Goal: Task Accomplishment & Management: Manage account settings

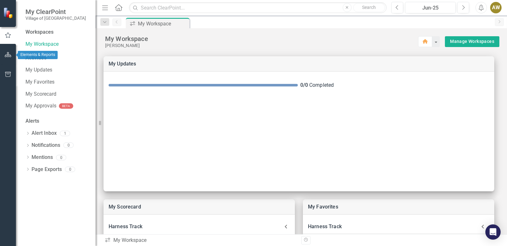
click at [10, 57] on icon "button" at bounding box center [8, 54] width 7 height 5
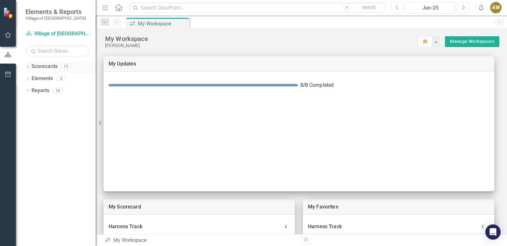
click at [50, 68] on link "Scorecards" at bounding box center [44, 66] width 26 height 7
click at [27, 67] on icon "Dropdown" at bounding box center [27, 67] width 4 height 3
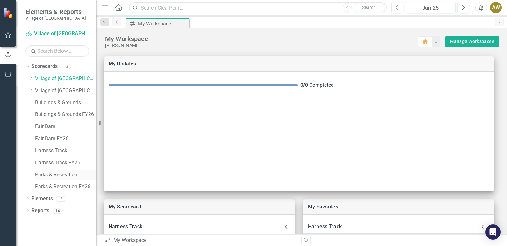
click at [39, 174] on link "Parks & Recreation" at bounding box center [65, 174] width 60 height 7
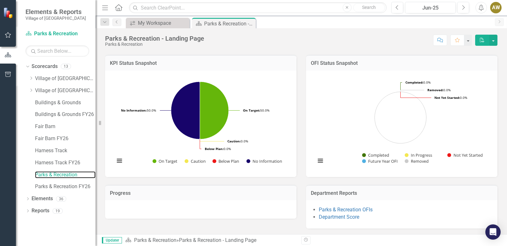
scroll to position [159, 0]
click at [46, 185] on link "Parks & Recreation FY26" at bounding box center [65, 186] width 60 height 7
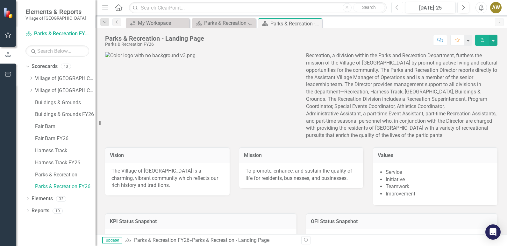
click at [397, 9] on icon "button" at bounding box center [396, 7] width 3 height 4
click at [44, 173] on link "Parks & Recreation" at bounding box center [65, 174] width 60 height 7
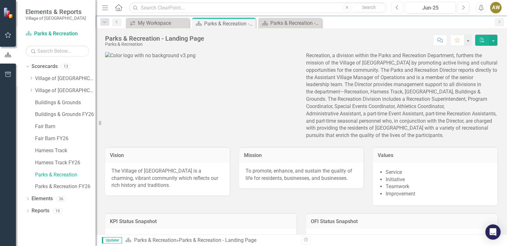
click at [396, 9] on icon "Previous" at bounding box center [396, 8] width 3 height 6
click at [463, 7] on icon "Next" at bounding box center [462, 8] width 3 height 6
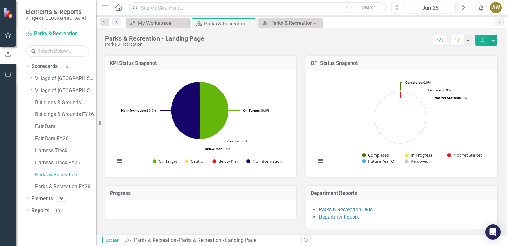
scroll to position [159, 0]
click at [348, 210] on link "Parks & Recreation OFIs" at bounding box center [345, 209] width 54 height 6
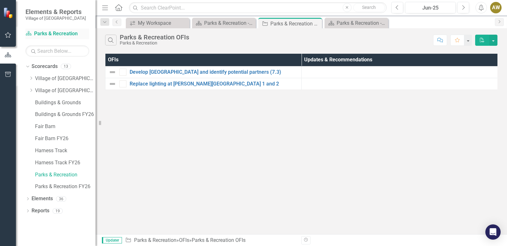
click at [50, 33] on link "Scorecard Parks & Recreation" at bounding box center [57, 33] width 64 height 7
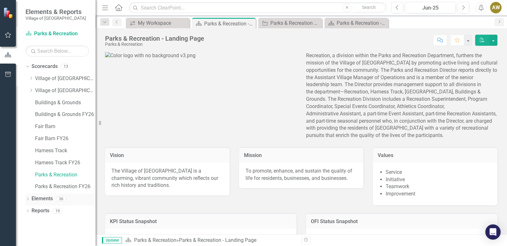
click at [28, 198] on icon "Dropdown" at bounding box center [27, 199] width 4 height 3
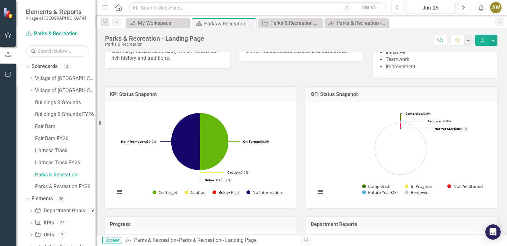
scroll to position [159, 0]
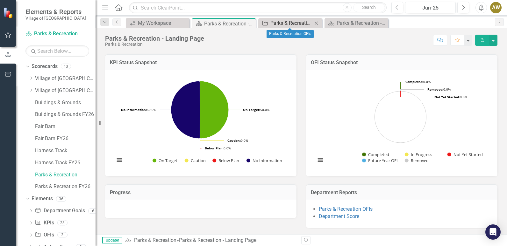
click at [292, 23] on div "Parks & Recreation OFIs" at bounding box center [291, 23] width 42 height 8
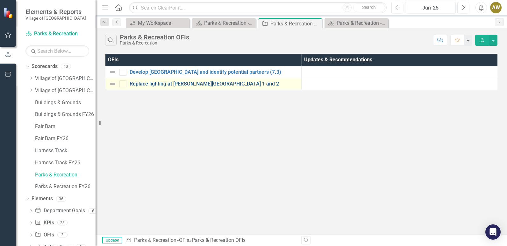
click at [189, 85] on link "Replace lighting at [PERSON_NAME][GEOGRAPHIC_DATA] 1 and 2" at bounding box center [213, 84] width 168 height 6
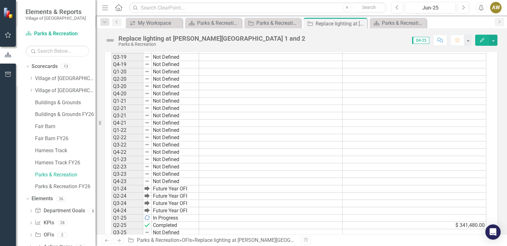
scroll to position [312, 0]
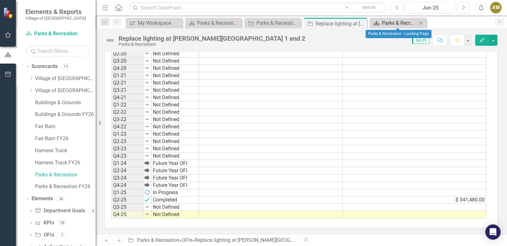
click at [397, 24] on div "Parks & Recreation - Landing Page" at bounding box center [398, 23] width 35 height 8
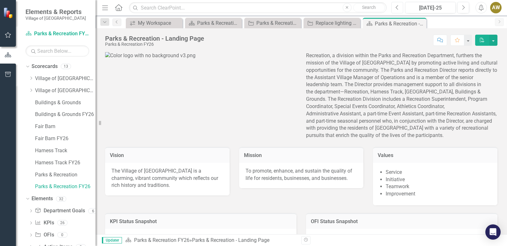
click at [397, 10] on button "Previous" at bounding box center [397, 7] width 12 height 11
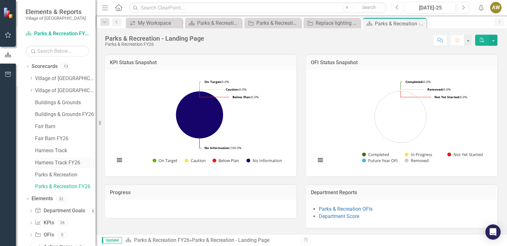
scroll to position [20, 0]
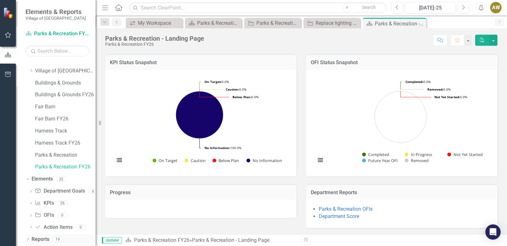
click at [27, 240] on icon "Dropdown" at bounding box center [27, 239] width 4 height 3
click at [142, 22] on div "My Workspace" at bounding box center [155, 23] width 35 height 8
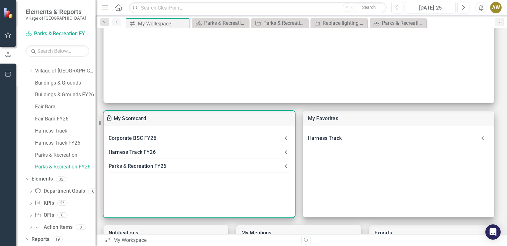
scroll to position [99, 0]
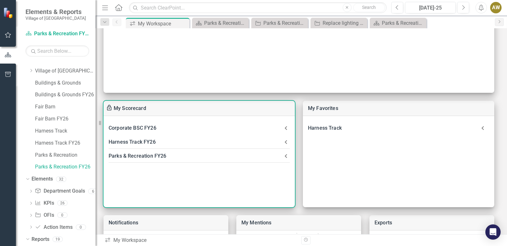
click at [139, 154] on div "Parks & Recreation FY26" at bounding box center [194, 156] width 173 height 9
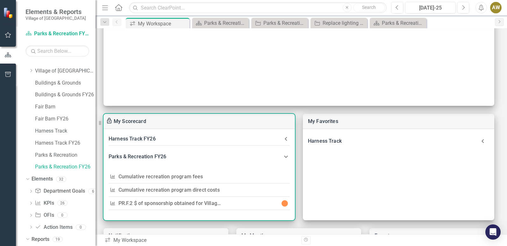
scroll to position [95, 0]
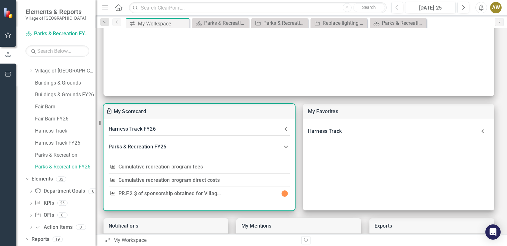
click at [188, 179] on link "Cumulative recreation program direct costs" at bounding box center [168, 180] width 101 height 6
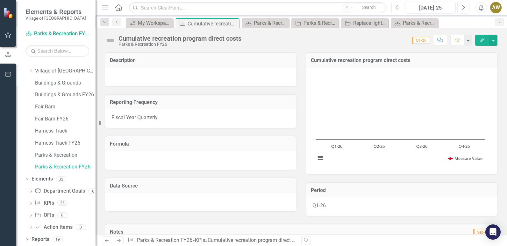
click at [397, 9] on icon "Previous" at bounding box center [396, 8] width 3 height 6
click at [423, 41] on span "Q1-26" at bounding box center [420, 40] width 17 height 7
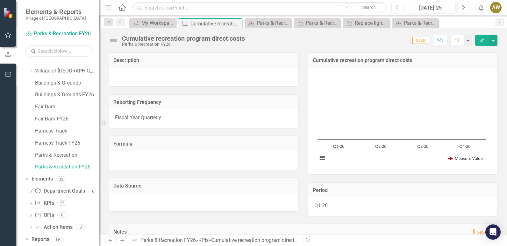
drag, startPoint x: 95, startPoint y: 170, endPoint x: 99, endPoint y: 171, distance: 3.7
click at [99, 171] on div "Resize" at bounding box center [101, 123] width 5 height 246
click at [73, 153] on link "Parks & Recreation" at bounding box center [67, 155] width 64 height 7
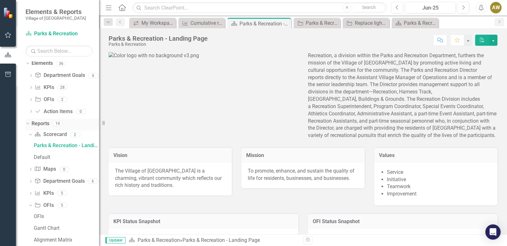
scroll to position [167, 0]
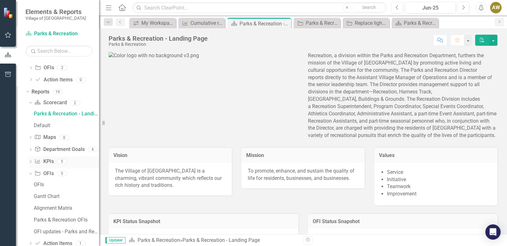
click at [30, 162] on icon "Dropdown" at bounding box center [30, 162] width 4 height 3
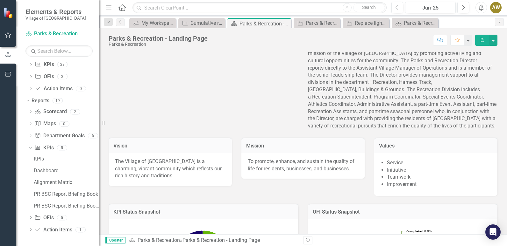
scroll to position [0, 0]
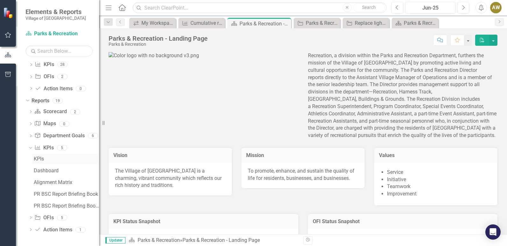
click at [33, 158] on link "KPIs" at bounding box center [65, 159] width 67 height 10
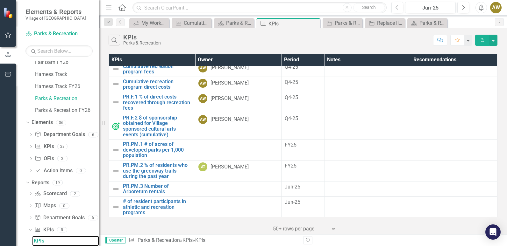
scroll to position [200, 0]
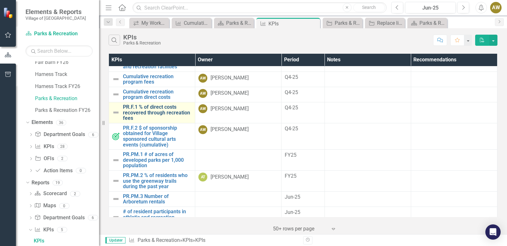
click at [160, 112] on link "PR.F.1 % of direct costs recovered through recreation fees" at bounding box center [157, 112] width 69 height 17
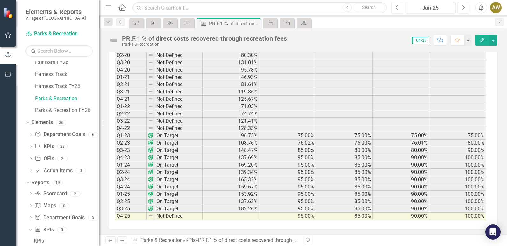
scroll to position [286, 0]
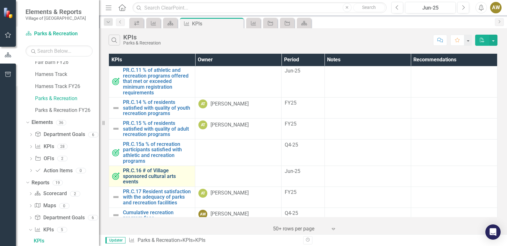
scroll to position [95, 0]
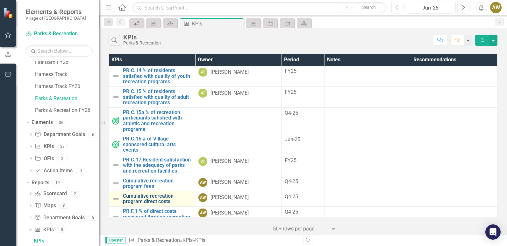
click at [158, 205] on link "Cumulative recreation program direct costs" at bounding box center [157, 198] width 69 height 11
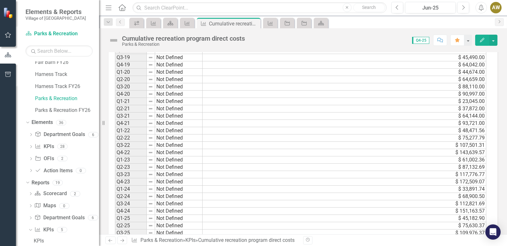
scroll to position [240, 0]
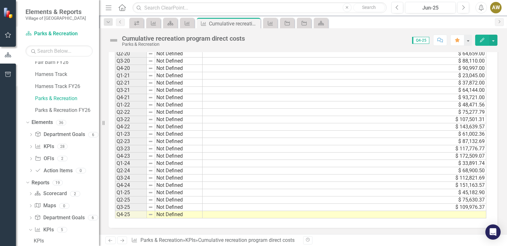
click at [459, 213] on td at bounding box center [343, 214] width 283 height 7
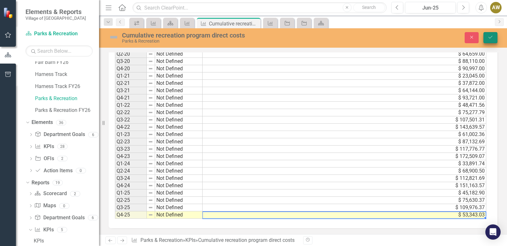
type textarea "53343.03"
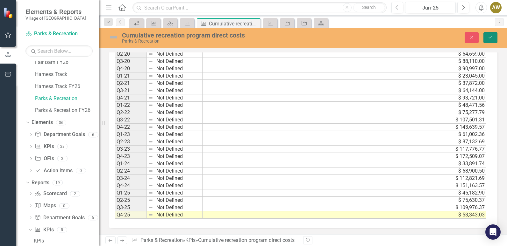
click at [490, 36] on icon "Save" at bounding box center [490, 37] width 6 height 4
